Goal: Navigation & Orientation: Understand site structure

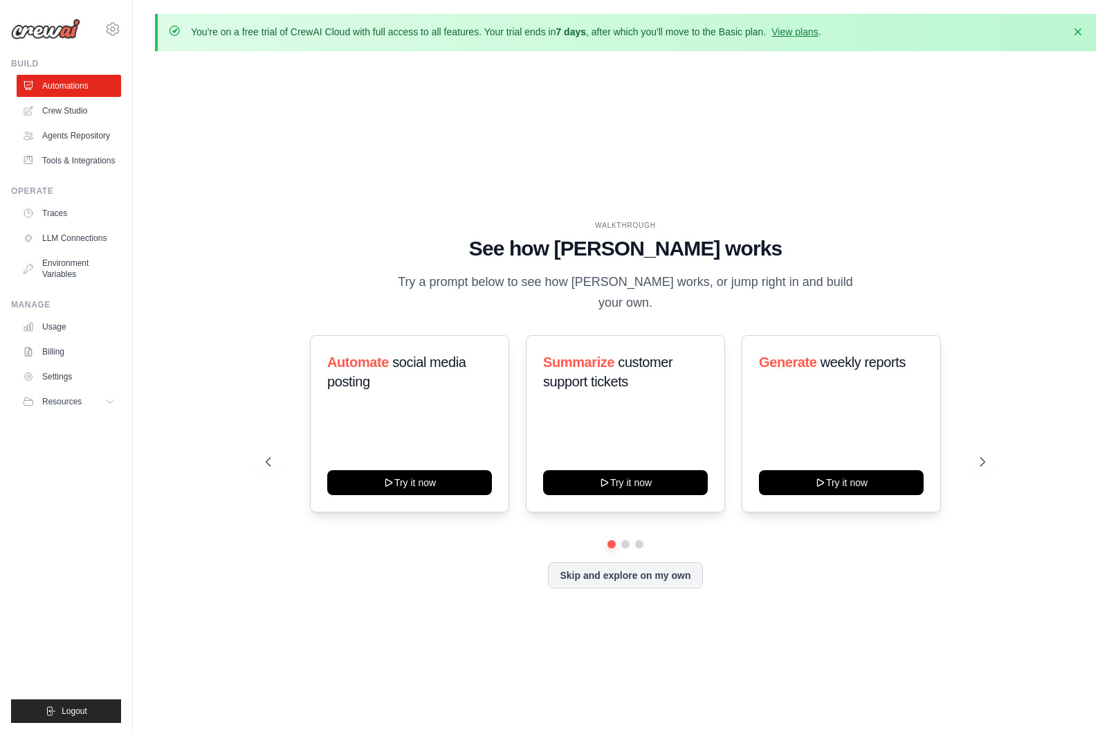
click at [304, 131] on div "WALKTHROUGH See how [PERSON_NAME] works Try a prompt below to see how [PERSON_N…" at bounding box center [625, 415] width 941 height 706
click at [88, 136] on link "Agents Repository" at bounding box center [70, 136] width 104 height 22
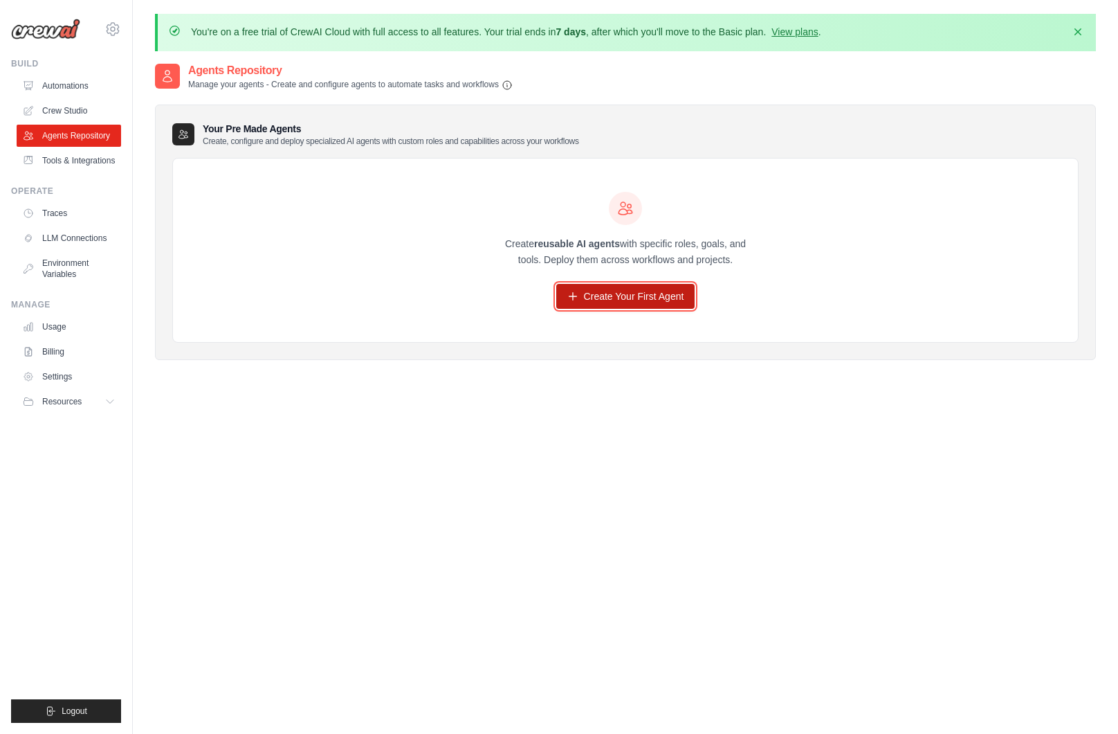
click at [617, 300] on link "Create Your First Agent" at bounding box center [625, 296] width 139 height 25
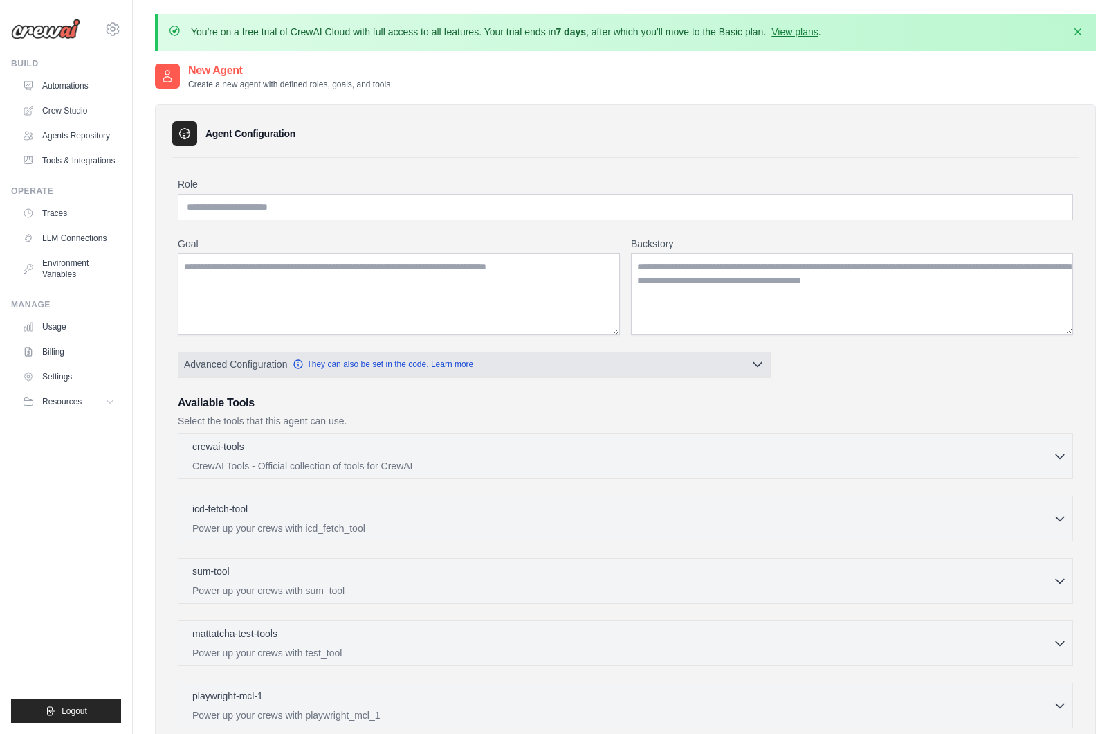
scroll to position [224, 0]
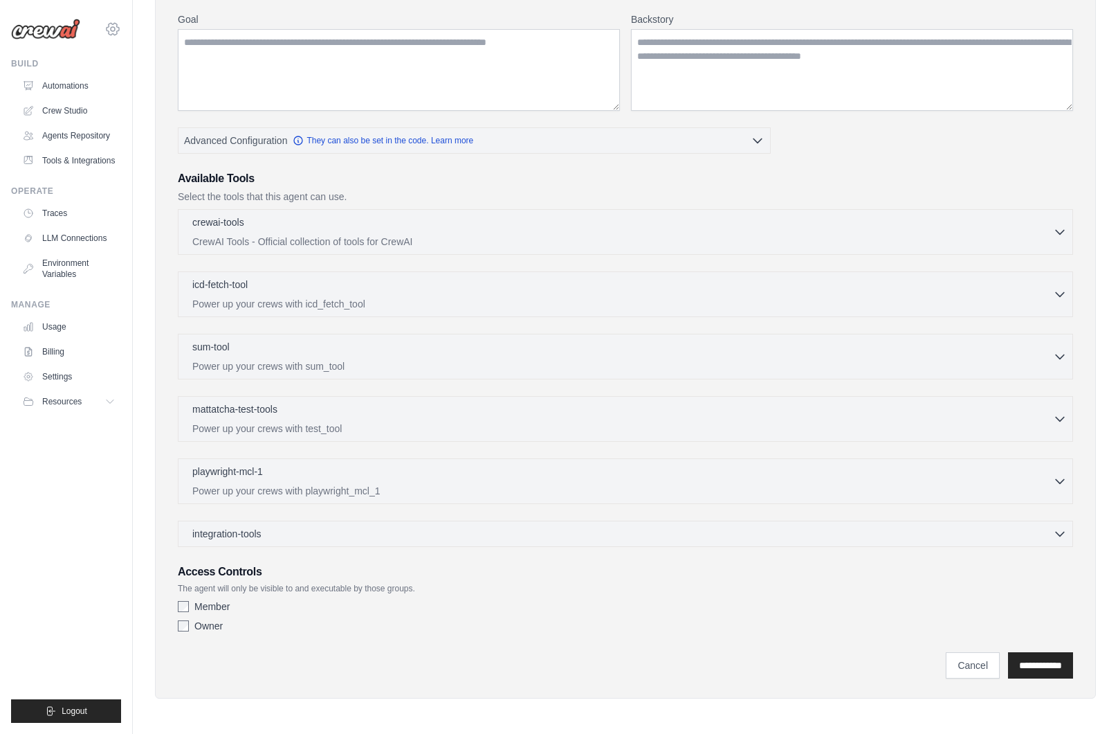
click at [114, 26] on icon at bounding box center [112, 29] width 17 height 17
click at [87, 237] on link "LLM Connections" at bounding box center [70, 238] width 104 height 22
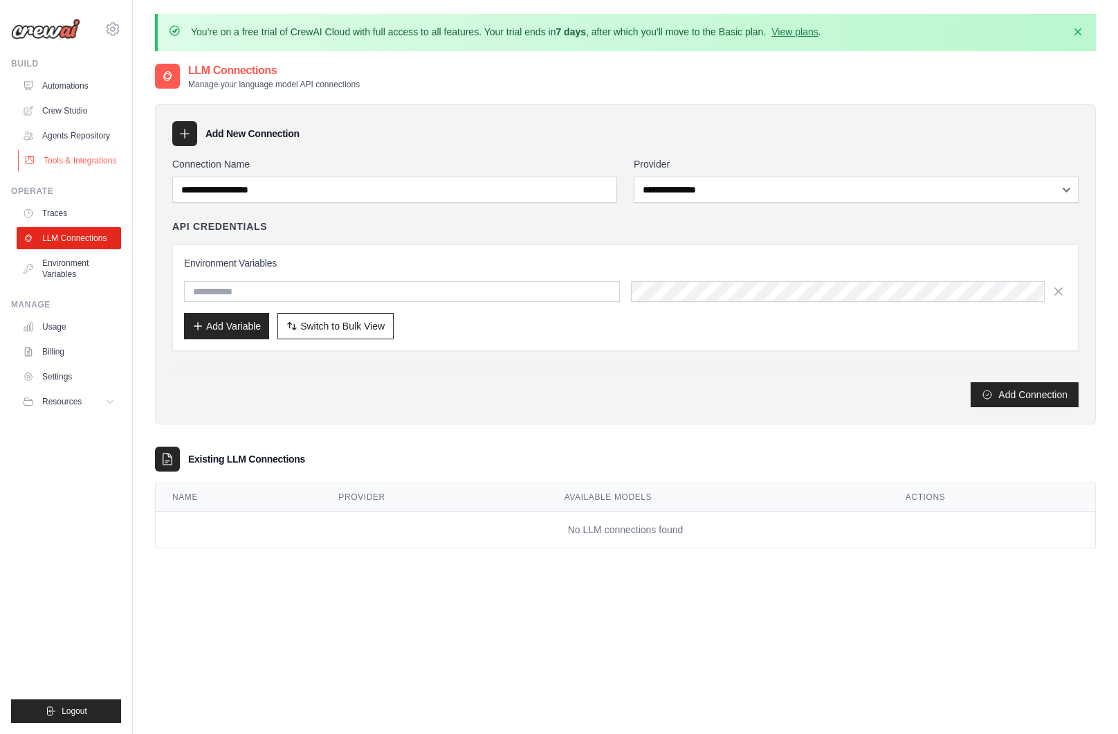
click at [69, 159] on link "Tools & Integrations" at bounding box center [70, 160] width 104 height 22
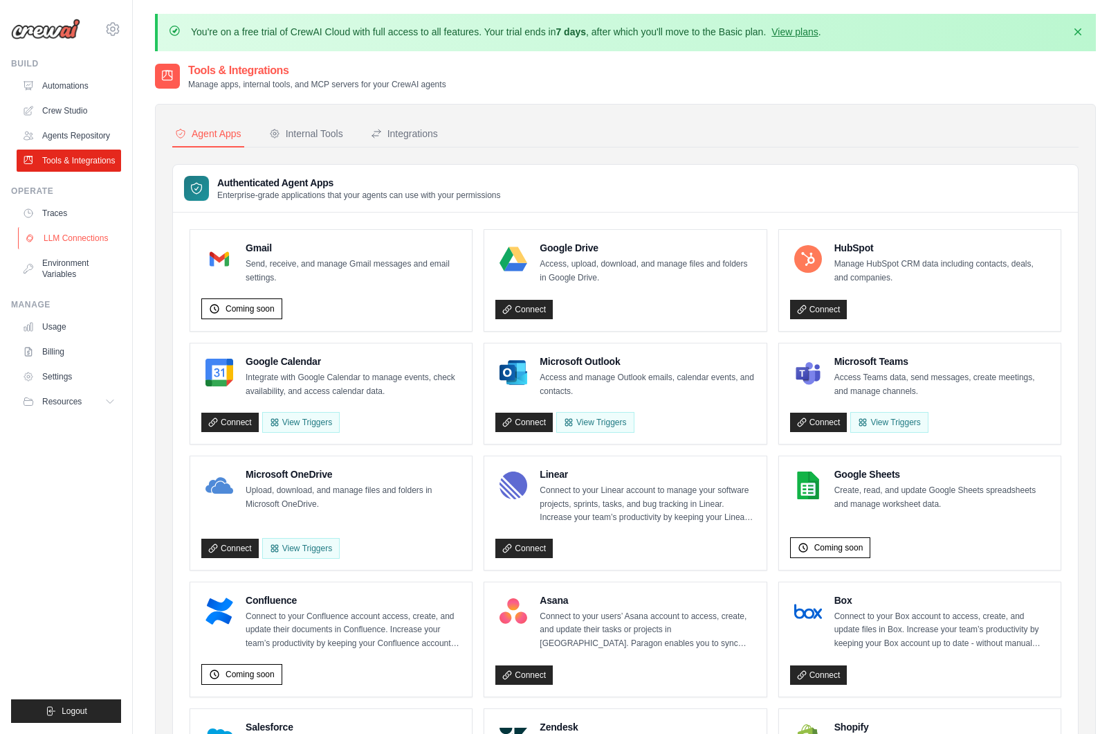
click at [82, 237] on link "LLM Connections" at bounding box center [70, 238] width 104 height 22
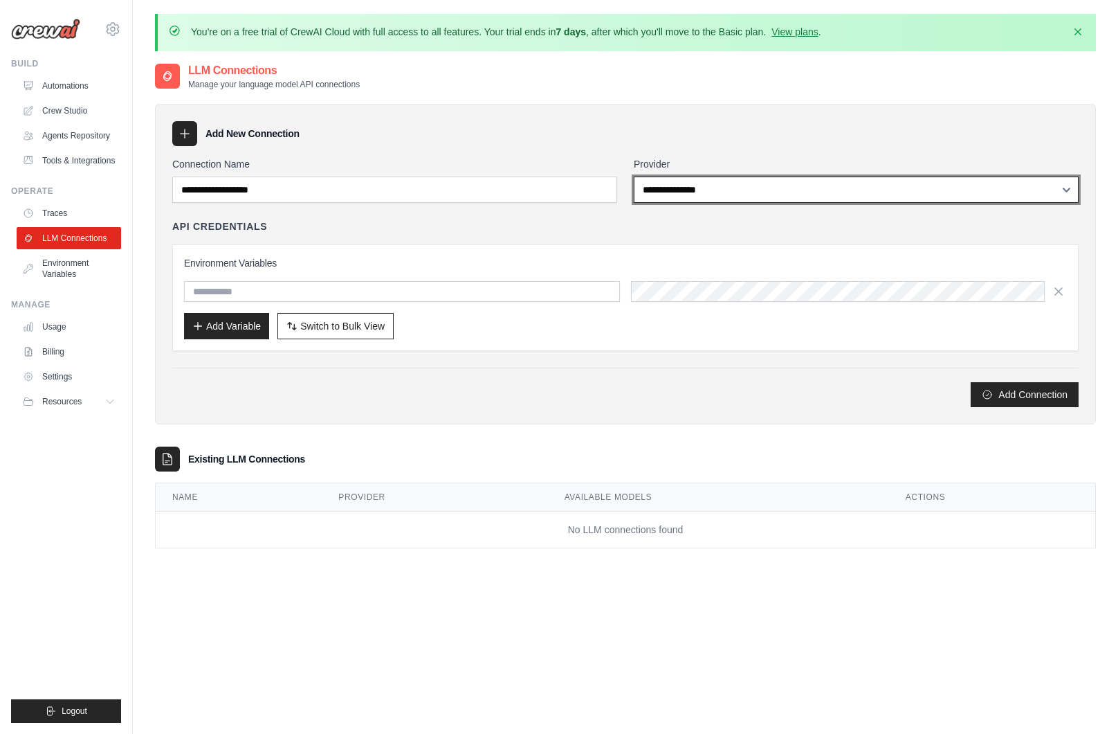
click at [727, 186] on select "**********" at bounding box center [856, 189] width 445 height 26
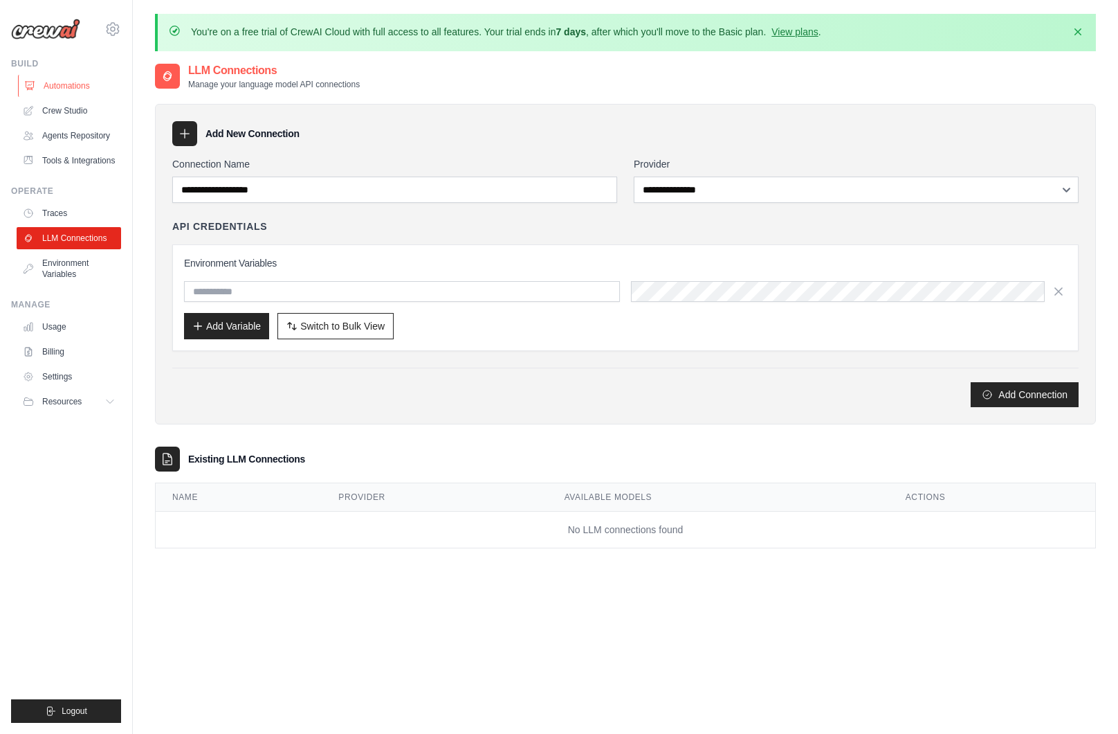
click at [60, 88] on link "Automations" at bounding box center [70, 86] width 104 height 22
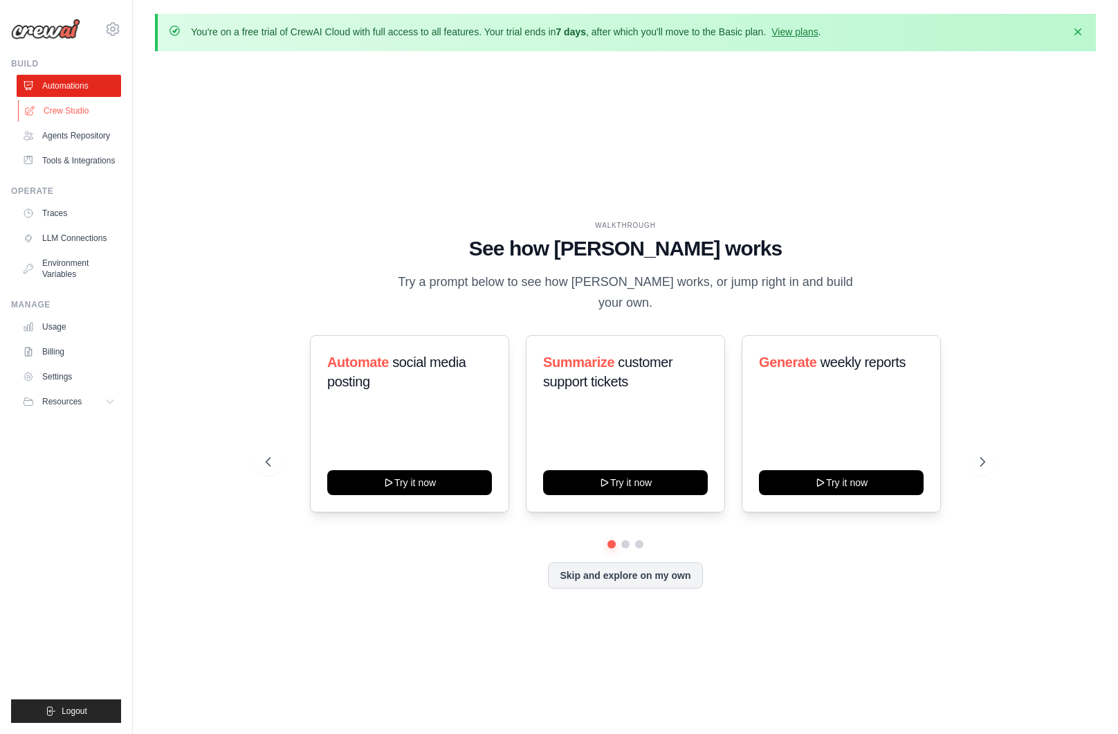
click at [73, 110] on link "Crew Studio" at bounding box center [70, 111] width 104 height 22
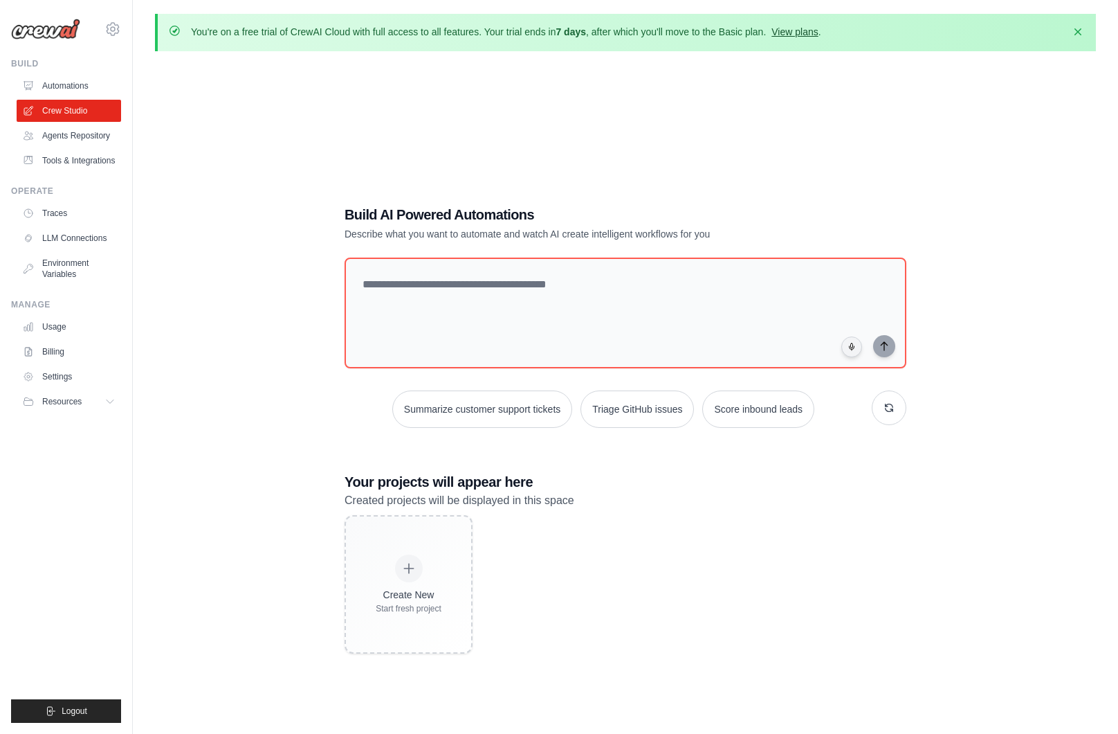
click at [805, 35] on link "View plans" at bounding box center [795, 31] width 46 height 11
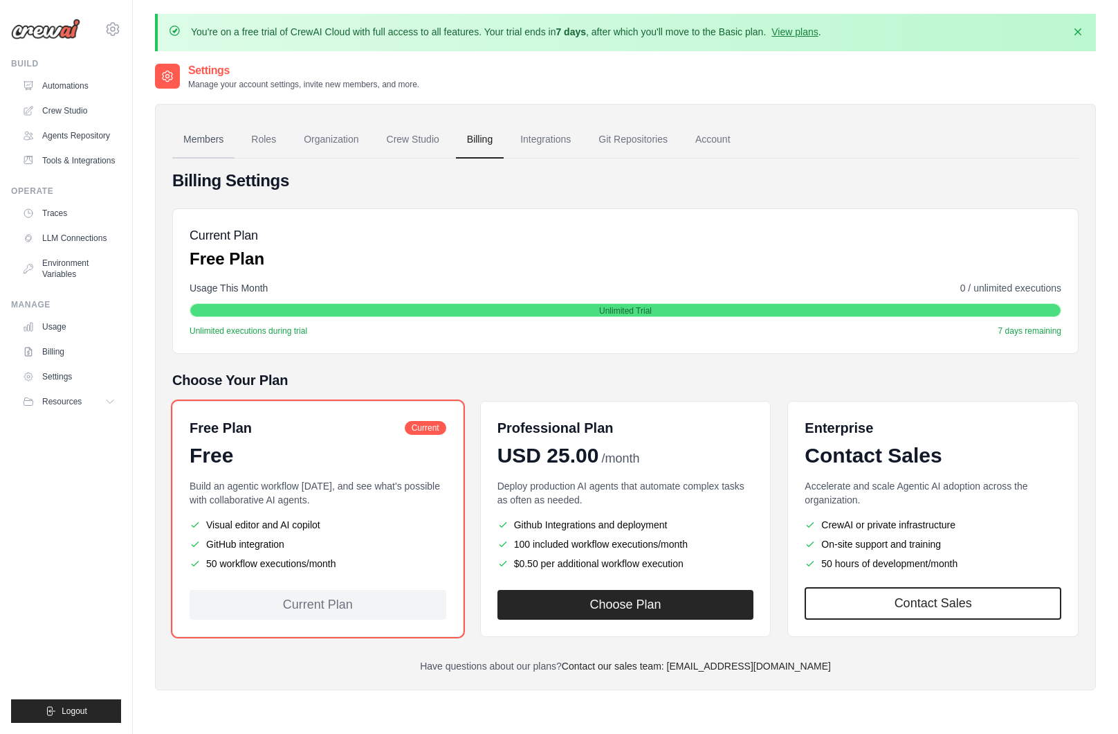
click at [197, 141] on link "Members" at bounding box center [203, 139] width 62 height 37
